Goal: Task Accomplishment & Management: Manage account settings

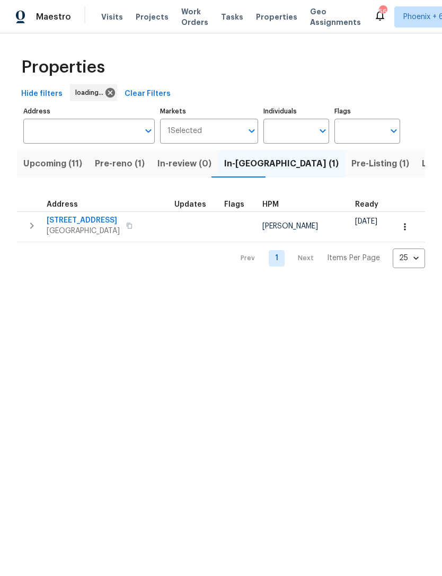
click at [303, 127] on input "Individuals" at bounding box center [288, 131] width 50 height 25
click at [294, 134] on input "Individuals" at bounding box center [288, 131] width 50 height 25
click at [287, 133] on input "Individuals" at bounding box center [288, 131] width 50 height 25
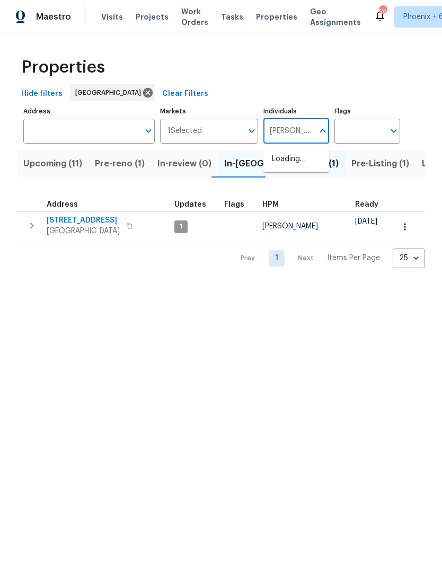
type input "[PERSON_NAME]"
click at [288, 168] on input "checkbox" at bounding box center [283, 165] width 22 height 22
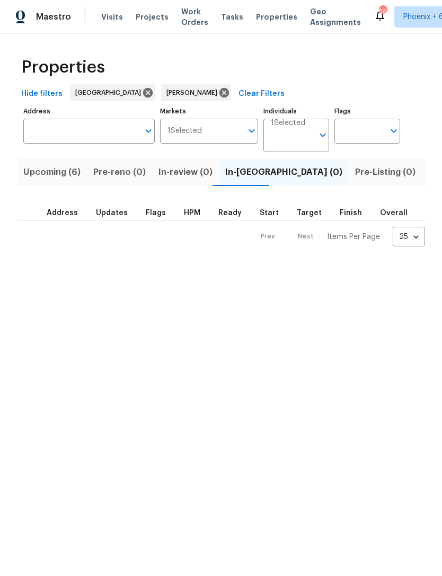
click at [62, 175] on span "Upcoming (6)" at bounding box center [51, 172] width 57 height 15
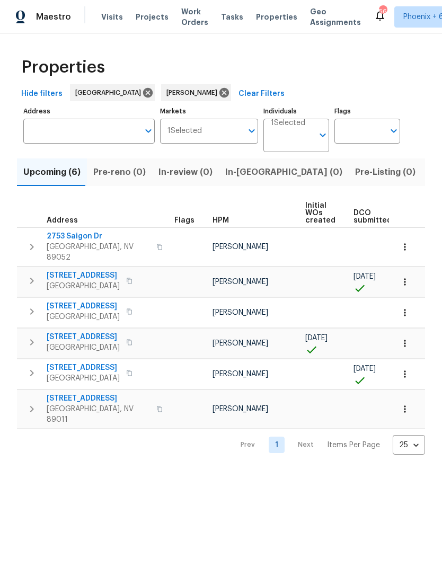
click at [242, 176] on span "In-[GEOGRAPHIC_DATA] (0)" at bounding box center [283, 172] width 117 height 15
